Goal: Task Accomplishment & Management: Complete application form

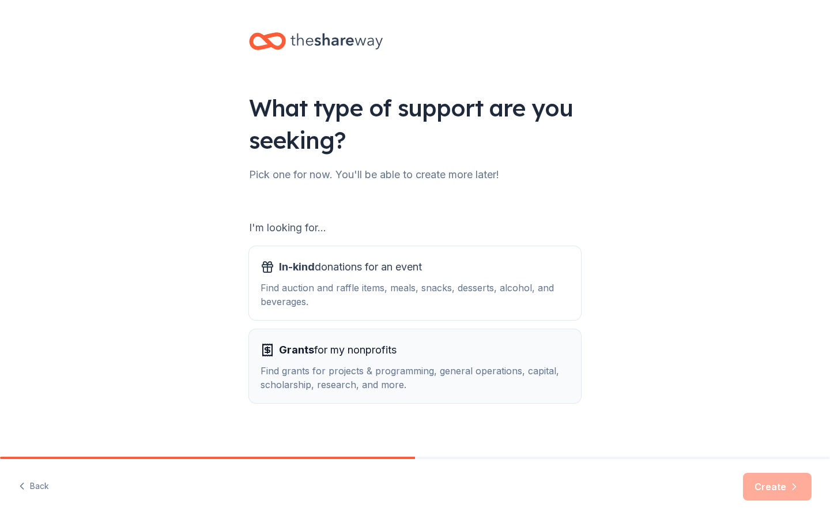
click at [306, 361] on div "Grants for my nonprofits Find grants for projects & programming, general operat…" at bounding box center [415, 366] width 309 height 51
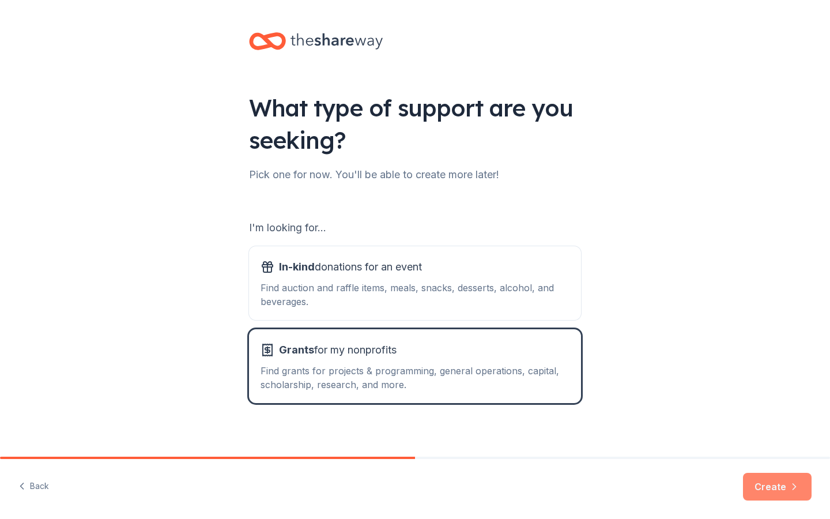
click at [783, 480] on button "Create" at bounding box center [777, 487] width 69 height 28
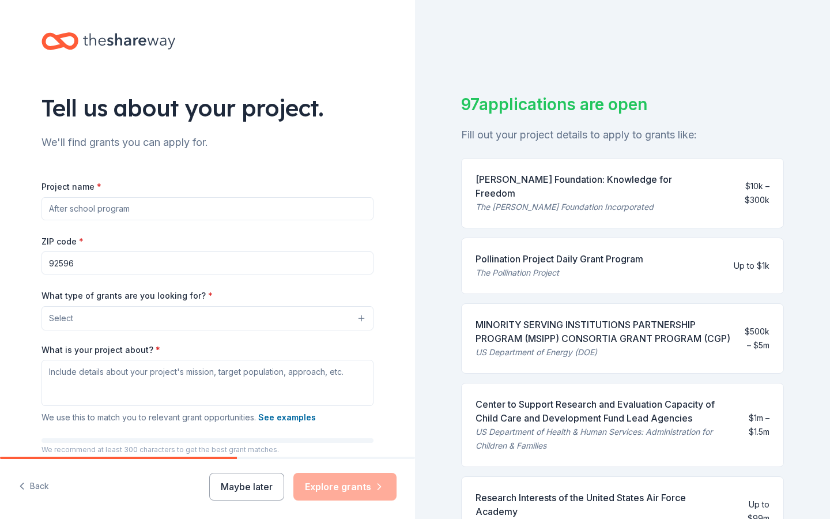
scroll to position [21, 0]
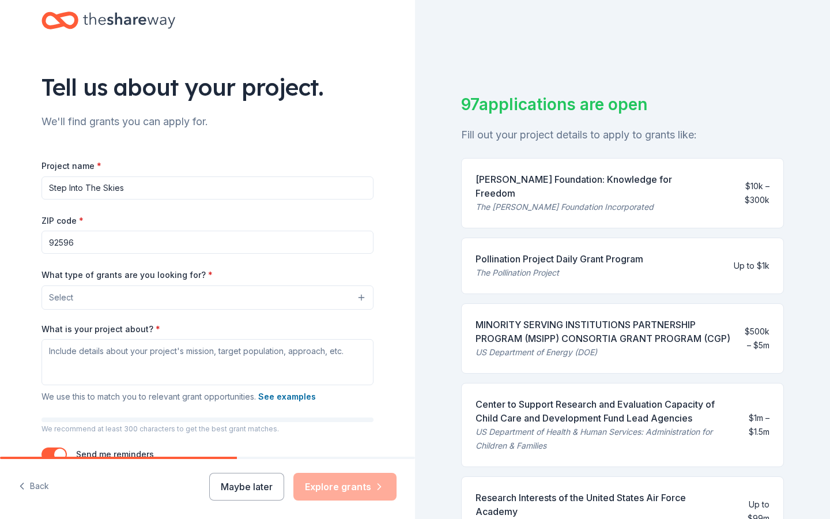
type input "Step Into The Skies"
drag, startPoint x: 154, startPoint y: 180, endPoint x: 0, endPoint y: 178, distance: 154.5
click at [0, 178] on div "Tell us about your project. We'll find grants you can apply for. Project name *…" at bounding box center [207, 254] width 415 height 551
drag, startPoint x: 170, startPoint y: 194, endPoint x: 107, endPoint y: 186, distance: 63.3
click at [107, 186] on input "Million Miles of Oppo" at bounding box center [207, 187] width 332 height 23
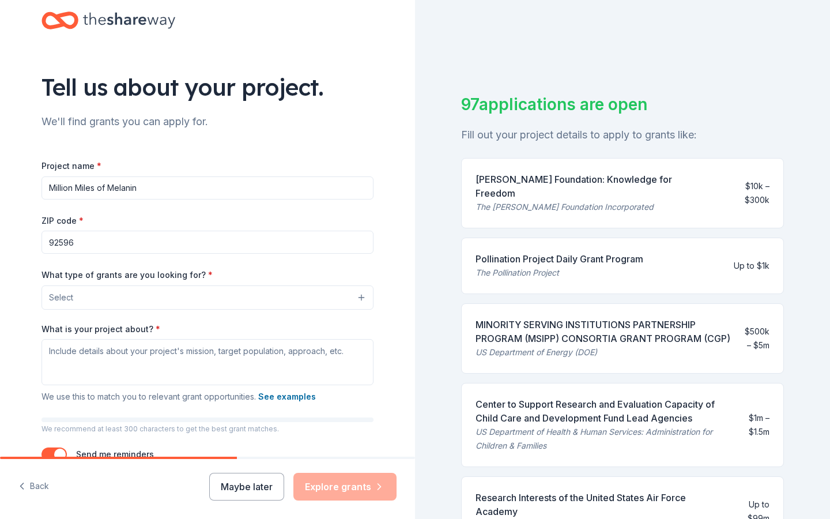
type input "Million Miles of Melanin"
drag, startPoint x: 101, startPoint y: 243, endPoint x: 0, endPoint y: 235, distance: 101.1
click at [0, 236] on div "Tell us about your project. We'll find grants you can apply for. Project name *…" at bounding box center [207, 254] width 415 height 551
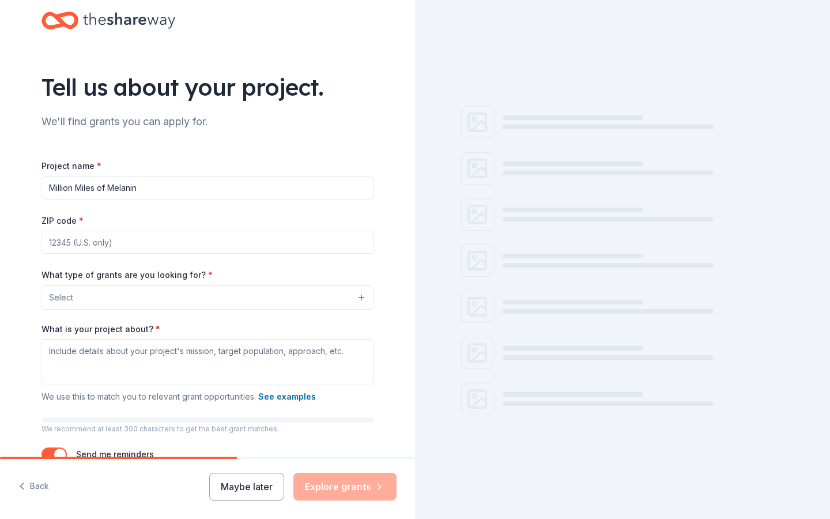
click at [179, 194] on input "Million Miles of Melanin" at bounding box center [207, 187] width 332 height 23
click at [113, 241] on input "ZIP code *" at bounding box center [207, 242] width 332 height 23
type input "6"
type input "91406"
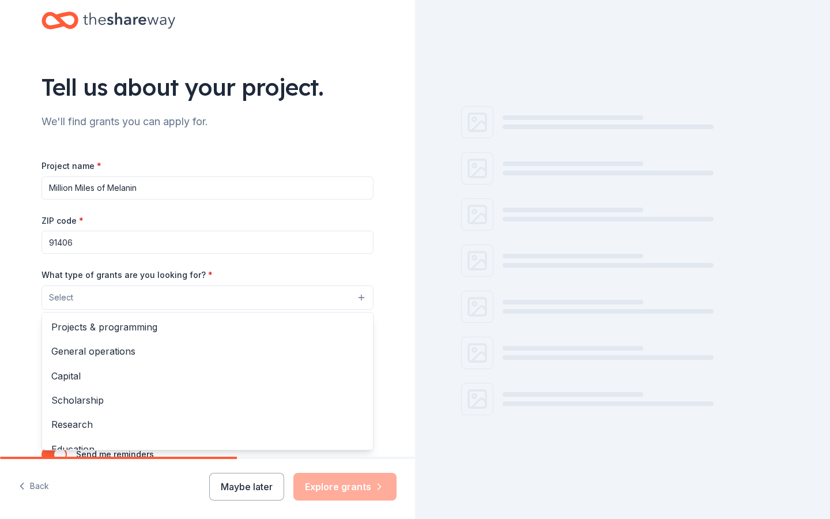
click at [114, 300] on button "Select" at bounding box center [207, 297] width 332 height 24
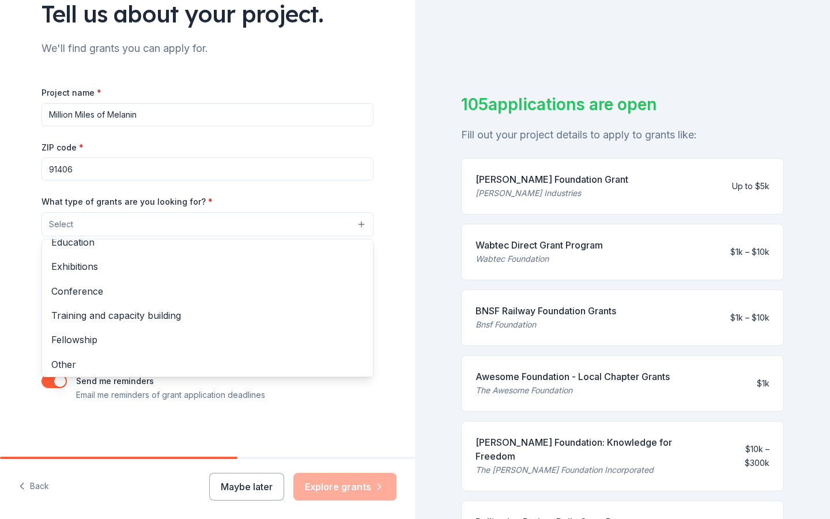
scroll to position [93, 0]
click at [393, 258] on div "Tell us about your project. We'll find grants you can apply for. Project name *…" at bounding box center [207, 182] width 415 height 551
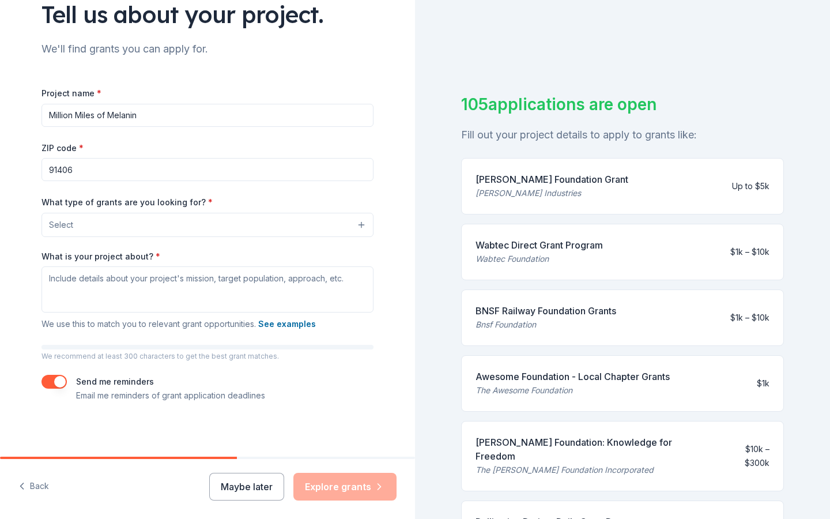
click at [193, 220] on button "Select" at bounding box center [207, 225] width 332 height 24
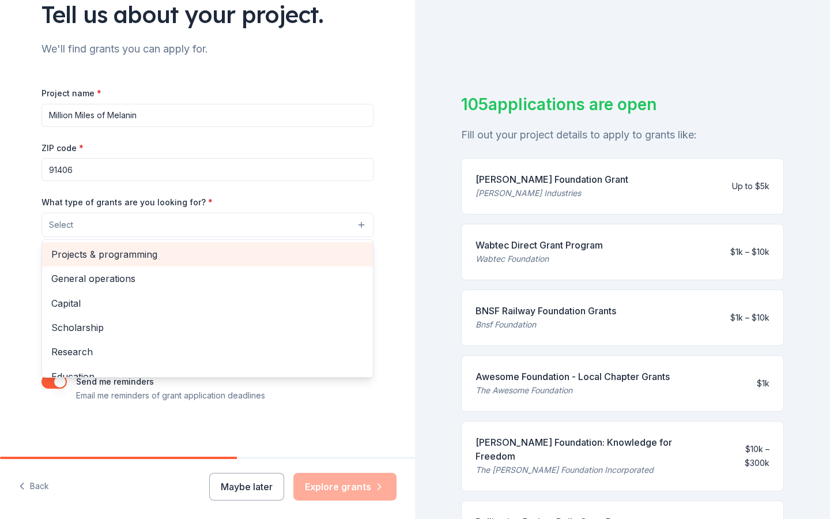
click at [166, 257] on span "Projects & programming" at bounding box center [207, 254] width 312 height 15
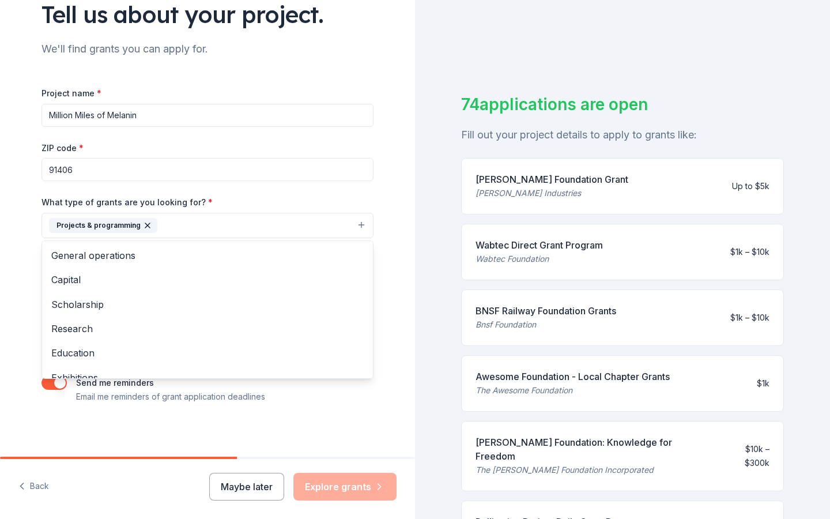
click at [137, 226] on div "Projects & programming" at bounding box center [103, 225] width 108 height 15
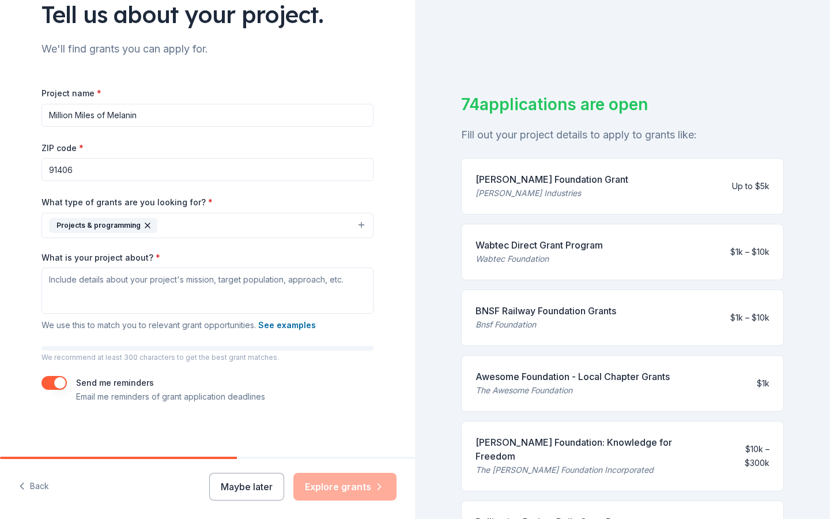
click at [145, 226] on icon "button" at bounding box center [147, 225] width 5 height 5
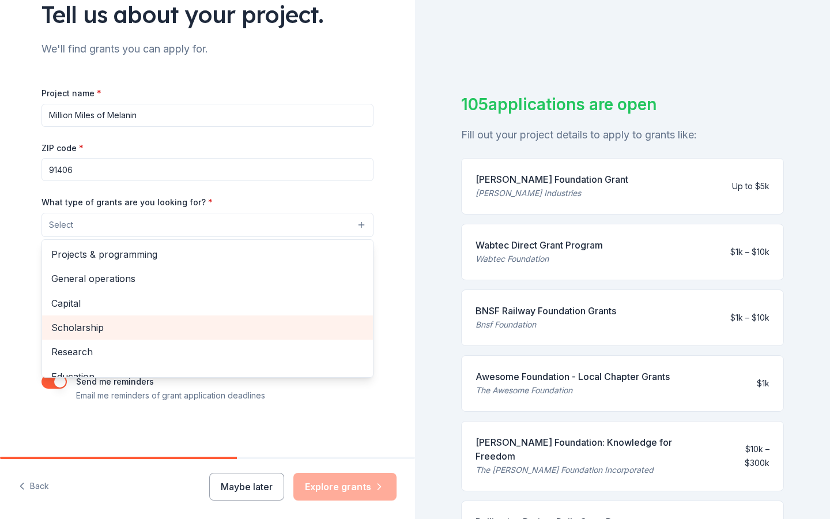
click at [91, 322] on span "Scholarship" at bounding box center [207, 327] width 312 height 15
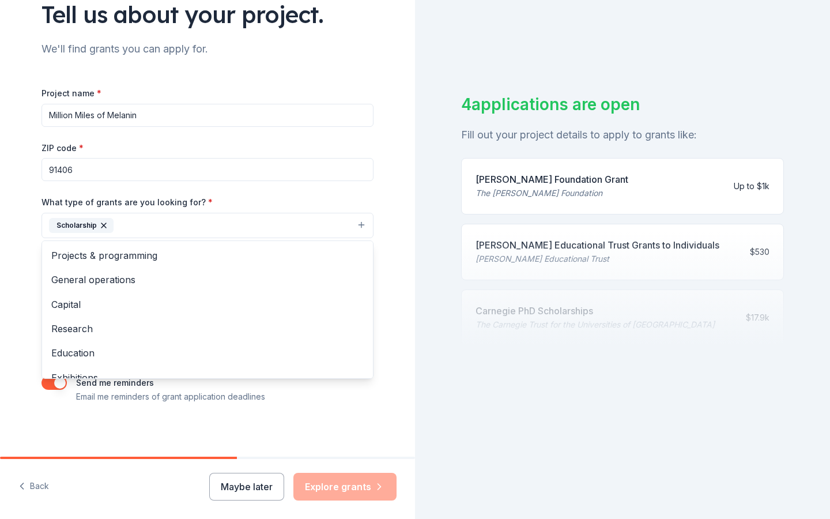
click at [107, 226] on icon "button" at bounding box center [103, 225] width 9 height 9
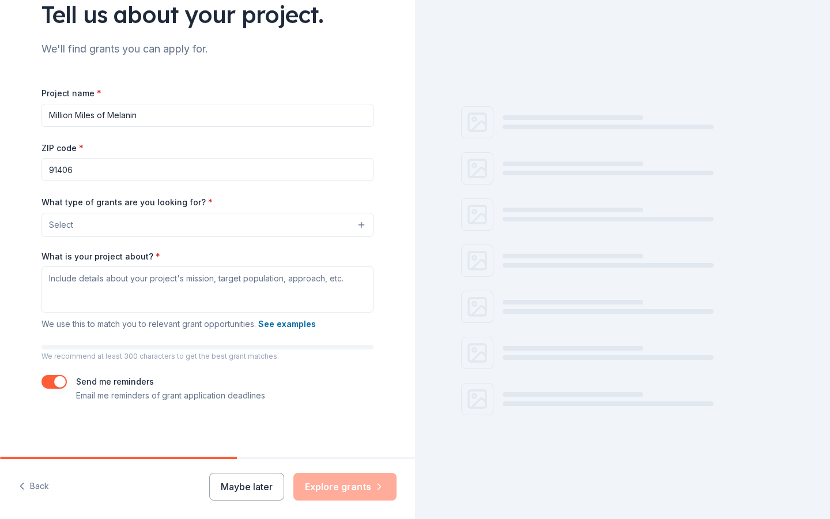
click at [102, 224] on button "Select" at bounding box center [207, 225] width 332 height 24
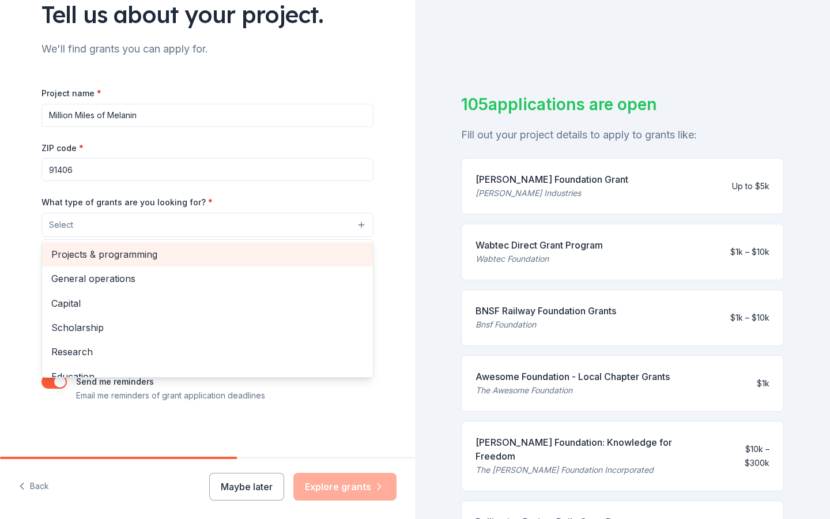
click at [90, 258] on span "Projects & programming" at bounding box center [207, 254] width 312 height 15
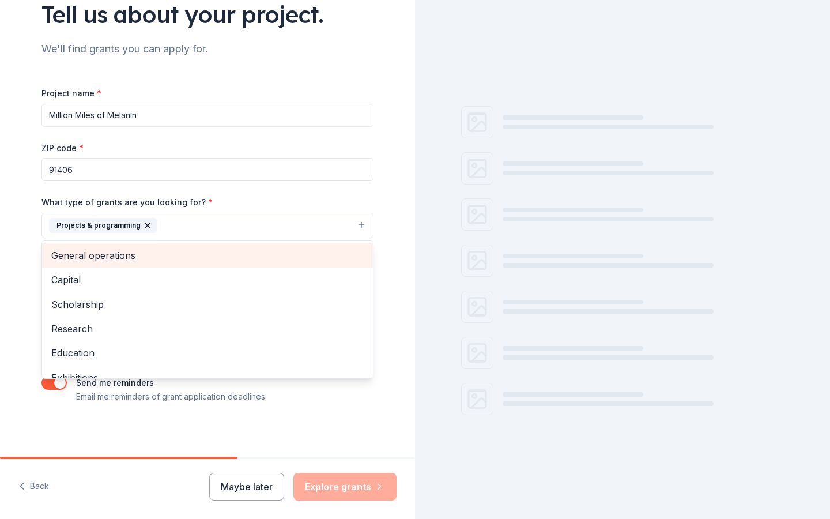
click at [93, 255] on span "General operations" at bounding box center [207, 255] width 312 height 15
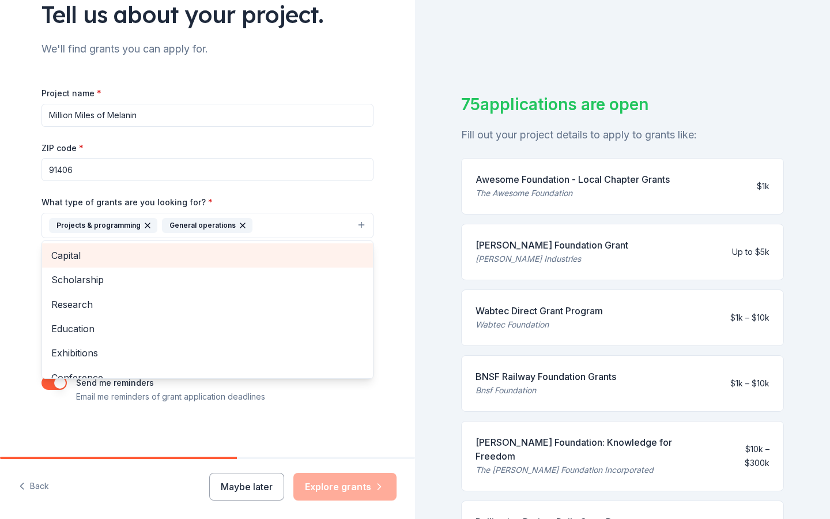
click at [88, 257] on span "Capital" at bounding box center [207, 255] width 312 height 15
click at [91, 258] on span "Scholarship" at bounding box center [207, 255] width 312 height 15
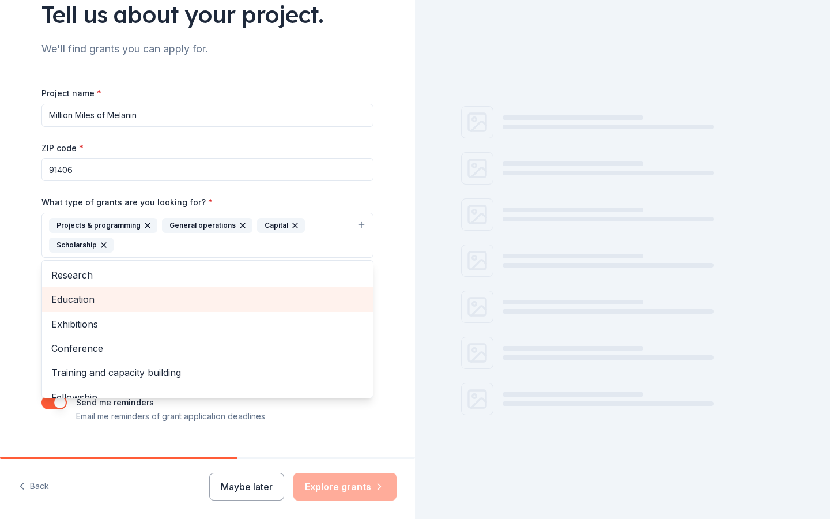
click at [86, 297] on span "Education" at bounding box center [207, 299] width 312 height 15
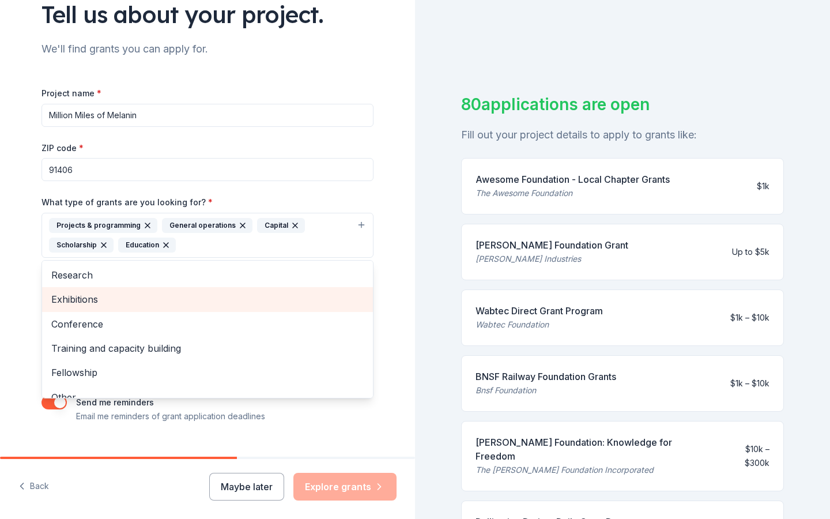
click at [92, 301] on span "Exhibitions" at bounding box center [207, 299] width 312 height 15
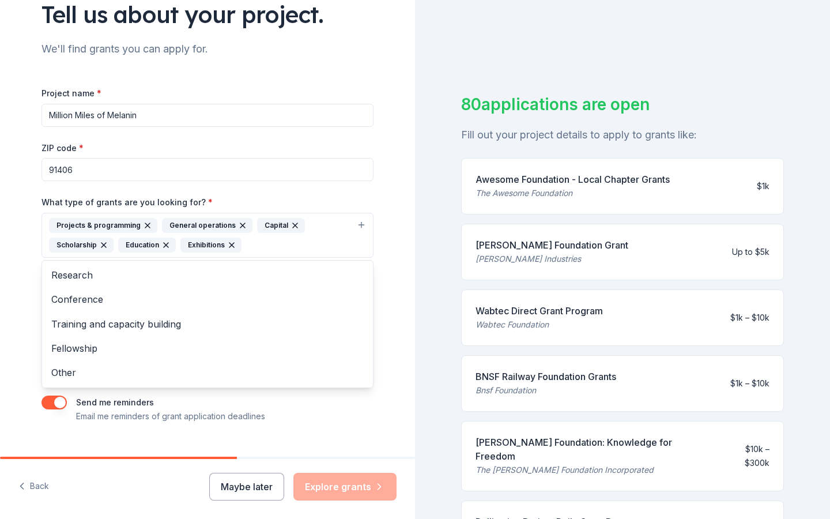
click at [358, 188] on div "Project name * Million Miles of Melanin ZIP code * 91406 What type of grants ar…" at bounding box center [207, 254] width 332 height 337
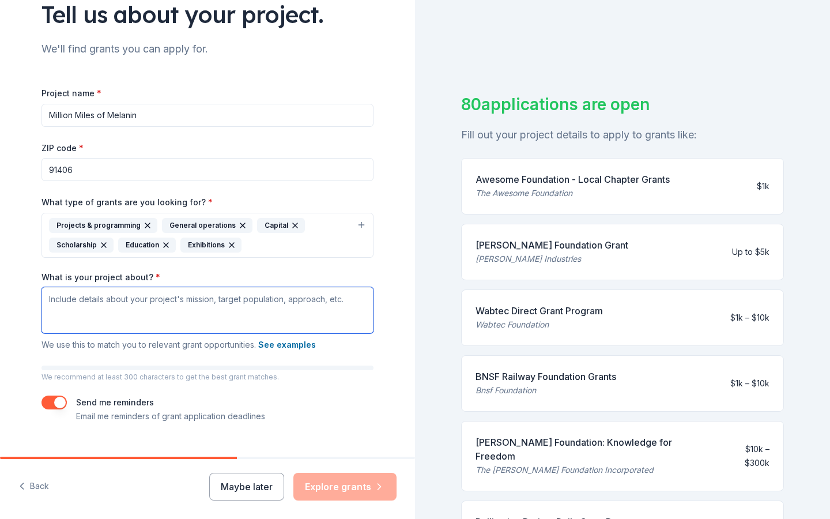
click at [247, 310] on textarea "What is your project about? *" at bounding box center [207, 310] width 332 height 46
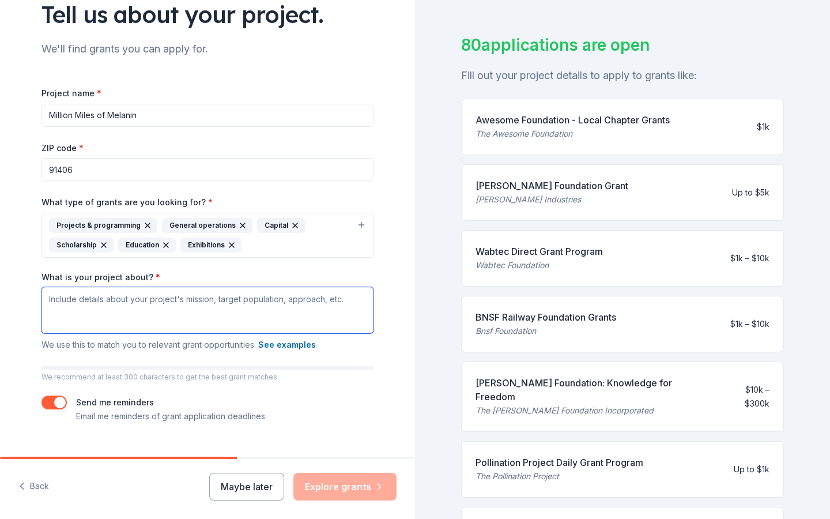
scroll to position [93, 0]
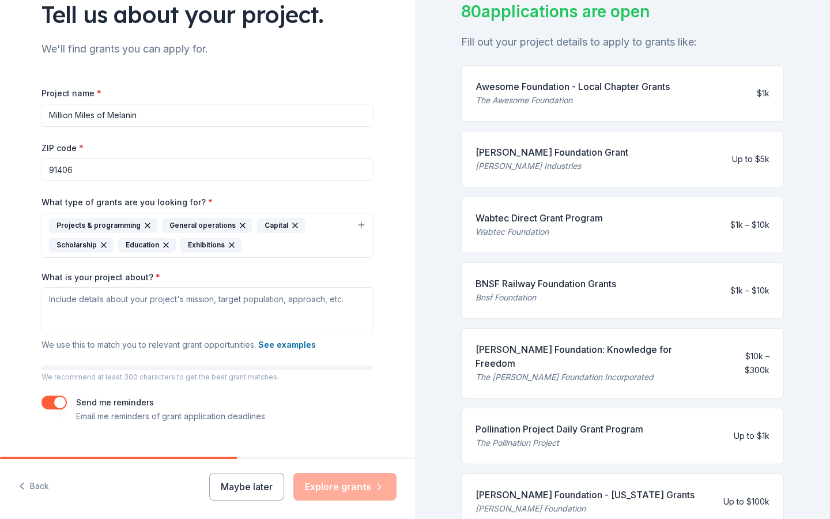
click at [336, 488] on div "Maybe later Explore grants" at bounding box center [302, 487] width 187 height 28
click at [670, 110] on div "Awesome Foundation - Local Chapter Grants The Awesome Foundation $1k" at bounding box center [622, 93] width 323 height 56
click at [670, 95] on div "The Awesome Foundation" at bounding box center [572, 100] width 194 height 14
click at [210, 311] on textarea "What is your project about? *" at bounding box center [207, 310] width 332 height 46
click at [243, 482] on button "Maybe later" at bounding box center [246, 487] width 75 height 28
